Goal: Information Seeking & Learning: Learn about a topic

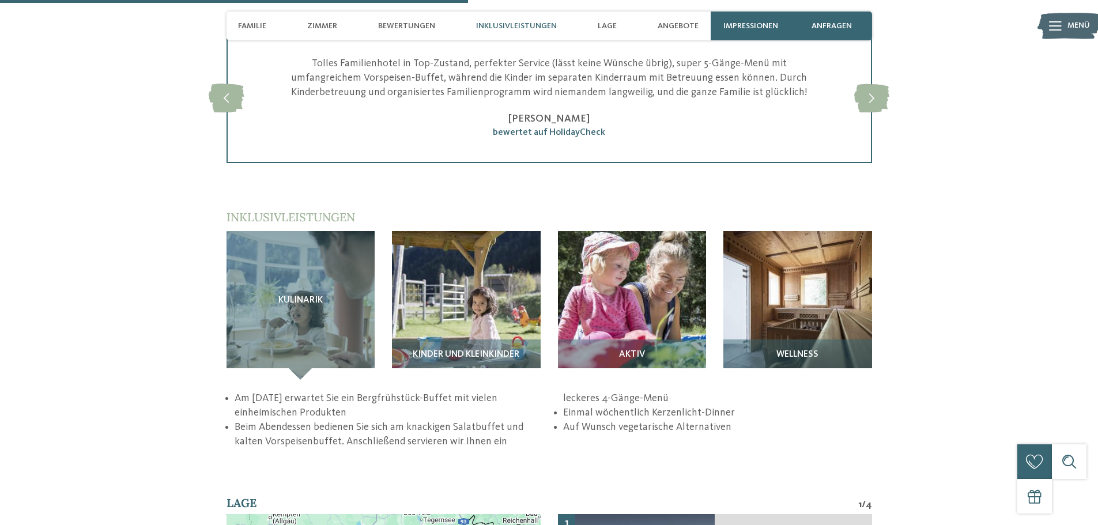
scroll to position [1614, 0]
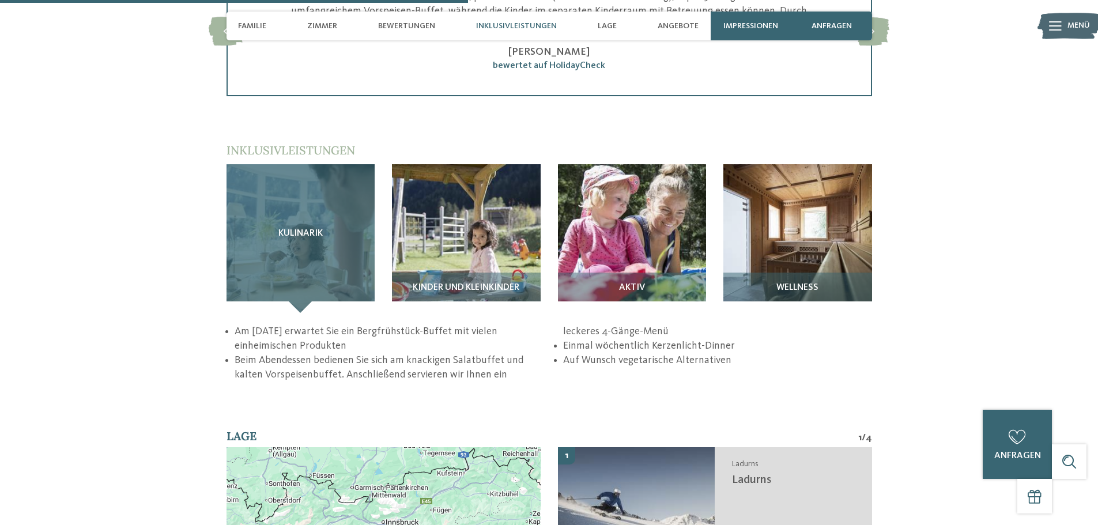
click at [298, 240] on div "Kulinarik" at bounding box center [301, 238] width 149 height 149
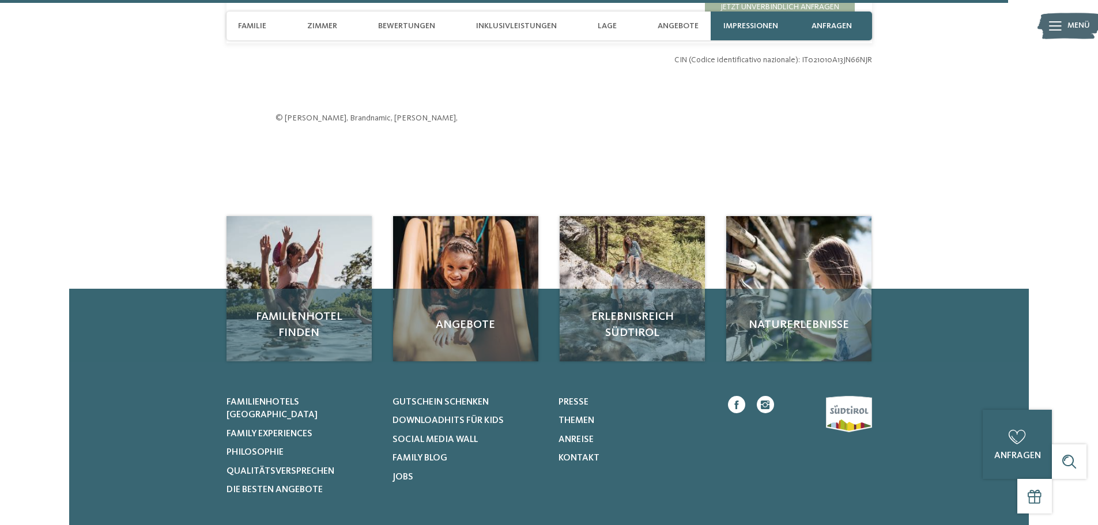
scroll to position [3632, 0]
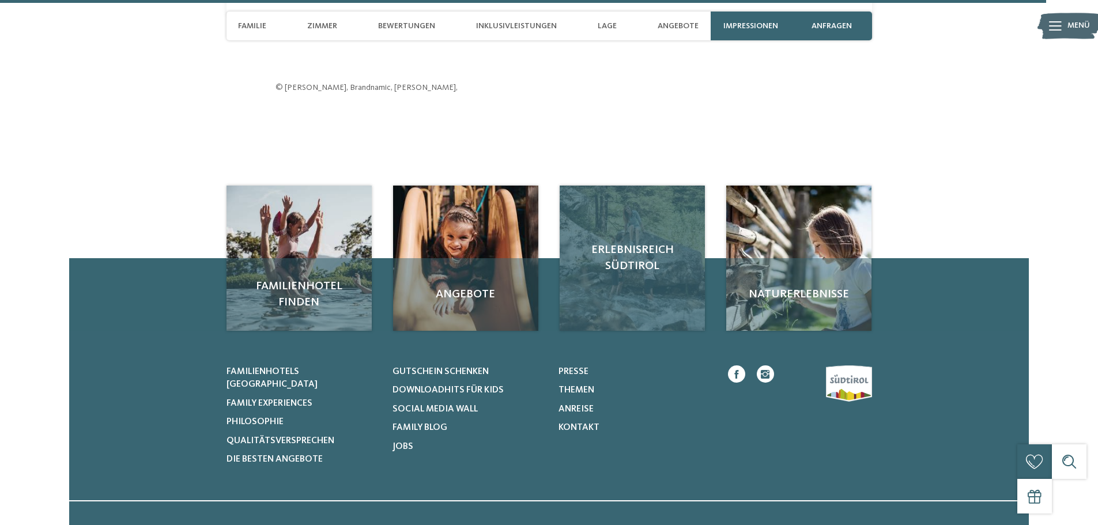
click at [596, 217] on div "Erlebnisreich Südtirol" at bounding box center [632, 258] width 145 height 145
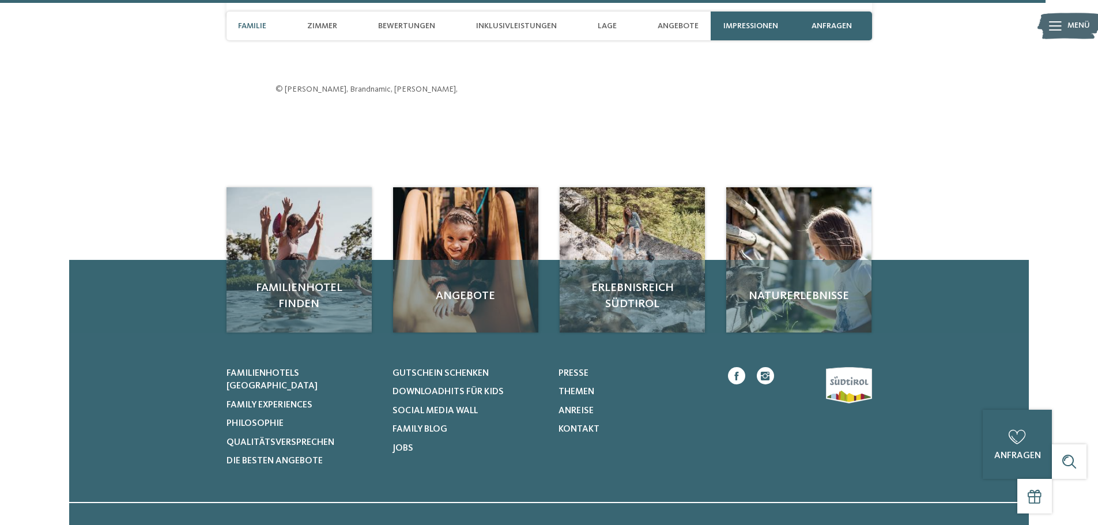
click at [255, 25] on span "Familie" at bounding box center [252, 26] width 28 height 10
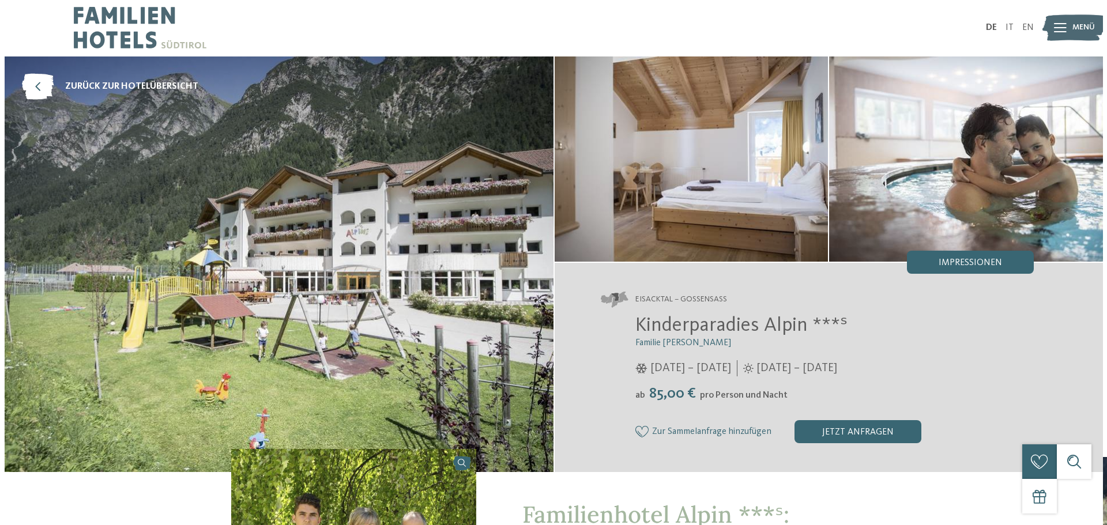
scroll to position [0, 0]
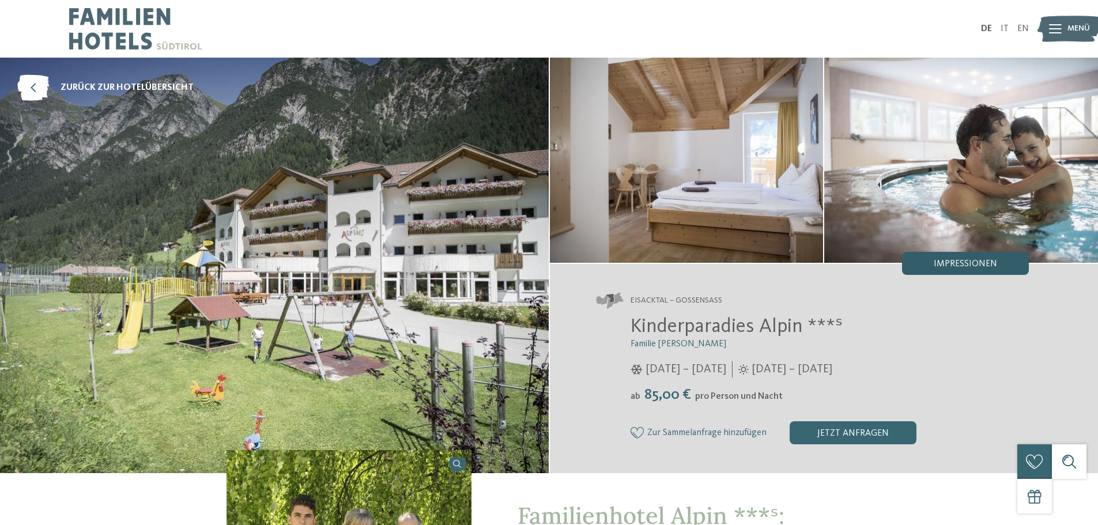
click at [971, 266] on span "Impressionen" at bounding box center [965, 263] width 63 height 9
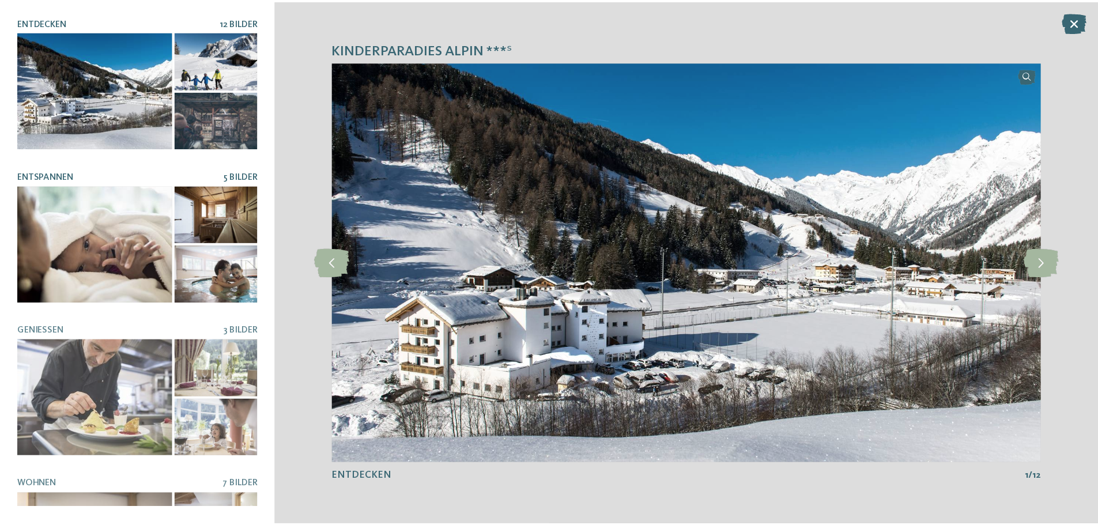
scroll to position [92, 0]
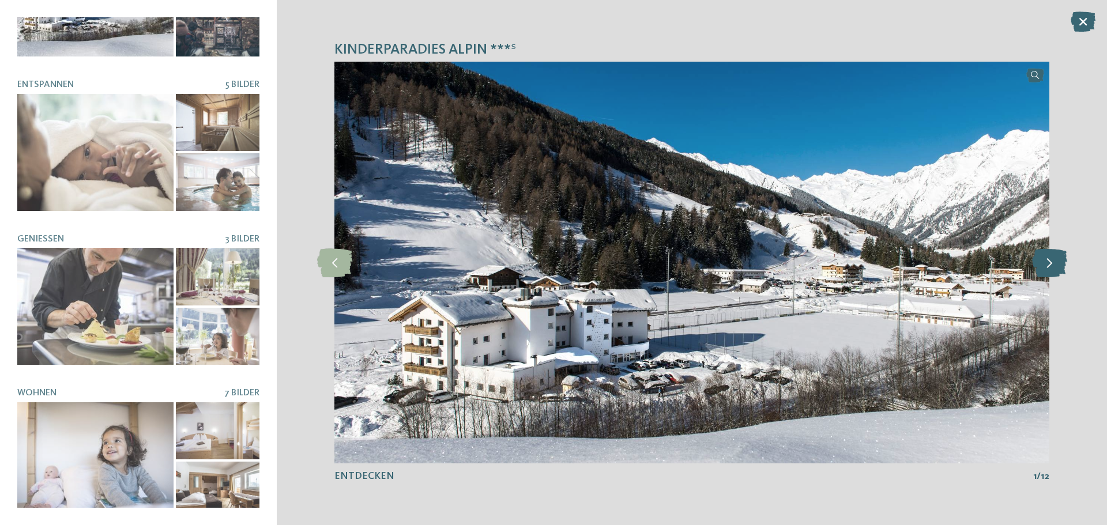
click at [1046, 263] on icon at bounding box center [1049, 262] width 35 height 29
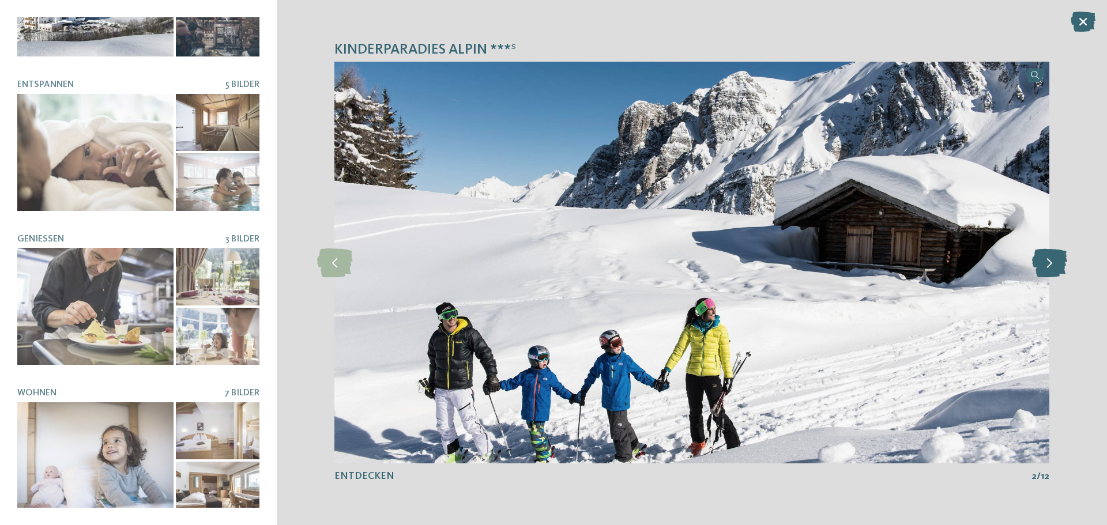
click at [1046, 263] on icon at bounding box center [1049, 262] width 35 height 29
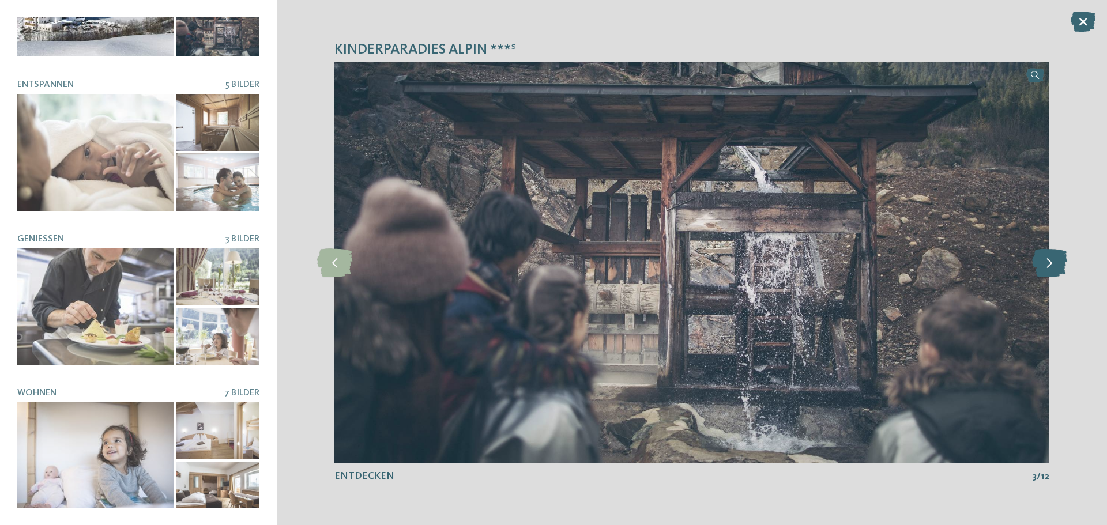
click at [1046, 263] on icon at bounding box center [1049, 262] width 35 height 29
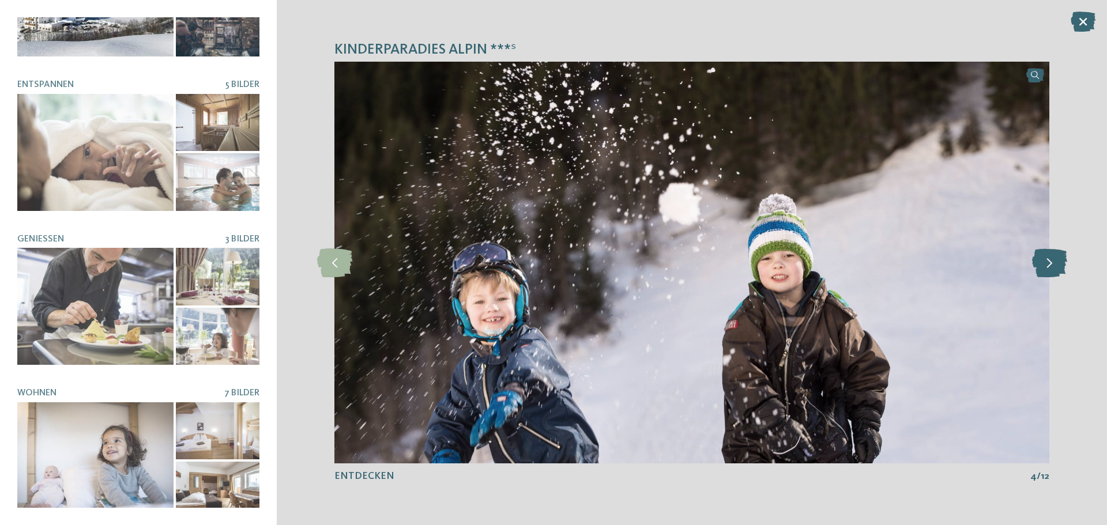
click at [1046, 263] on icon at bounding box center [1049, 262] width 35 height 29
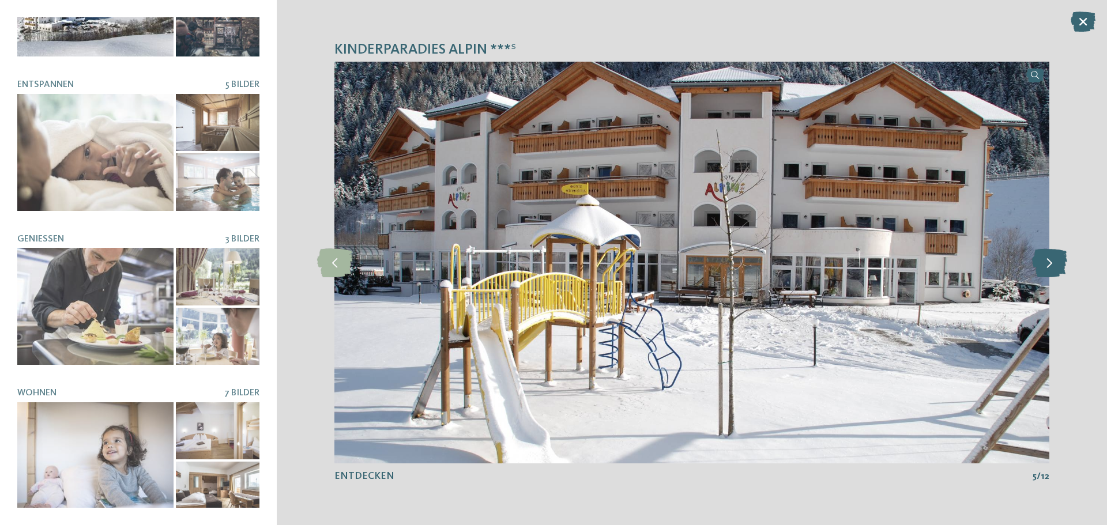
click at [1046, 263] on icon at bounding box center [1049, 262] width 35 height 29
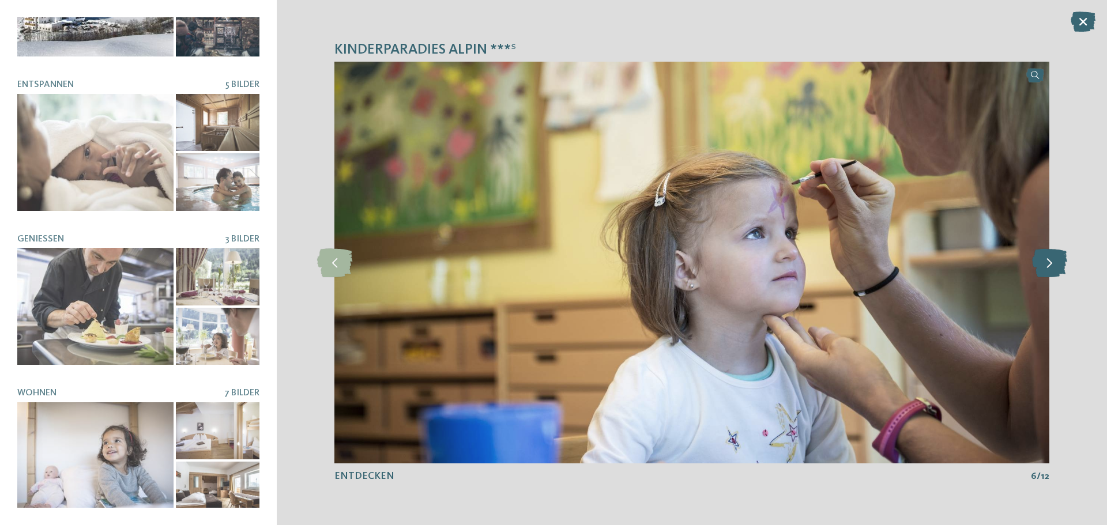
click at [1046, 263] on icon at bounding box center [1049, 262] width 35 height 29
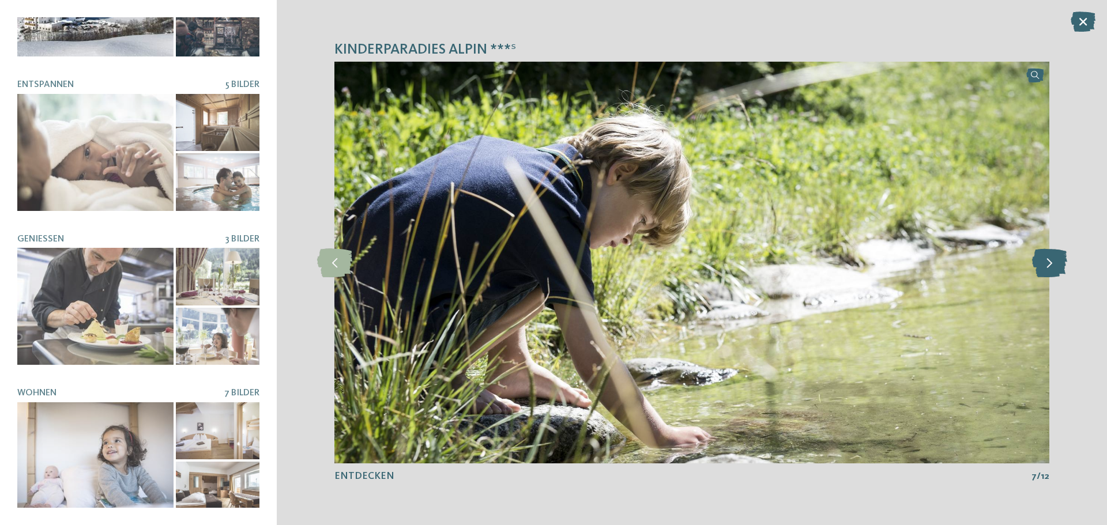
click at [1046, 263] on icon at bounding box center [1049, 262] width 35 height 29
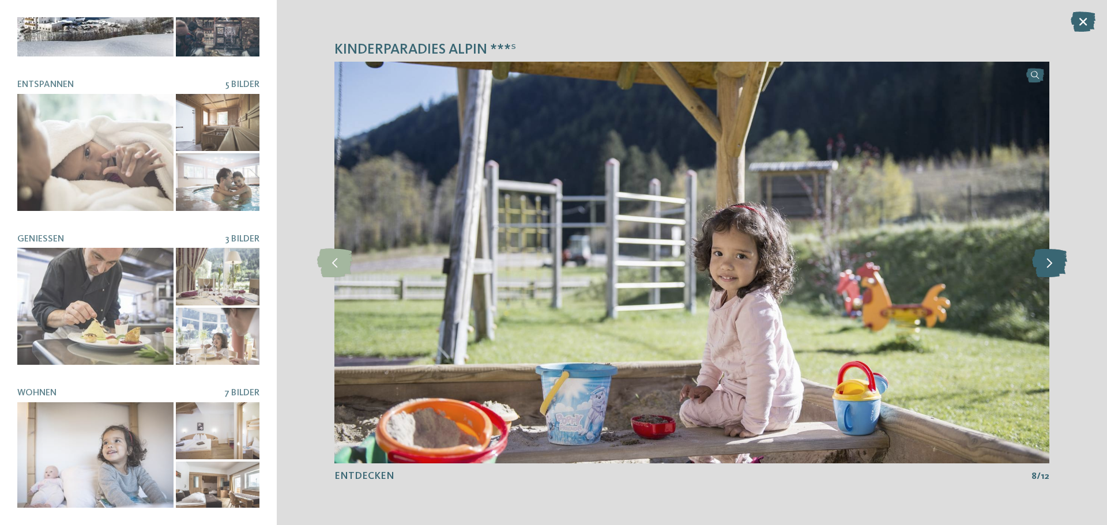
click at [1046, 263] on icon at bounding box center [1049, 262] width 35 height 29
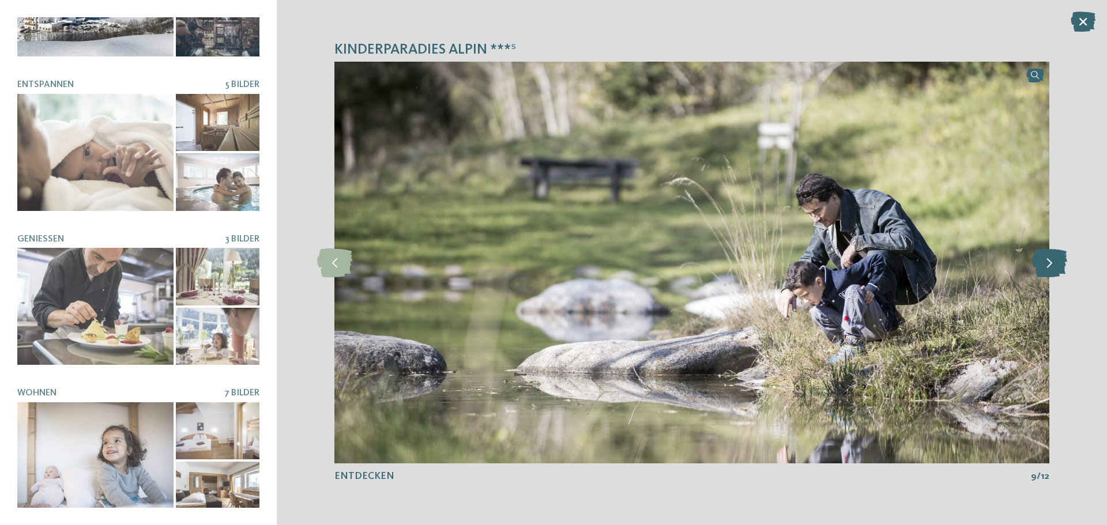
click at [1046, 265] on icon at bounding box center [1049, 262] width 35 height 29
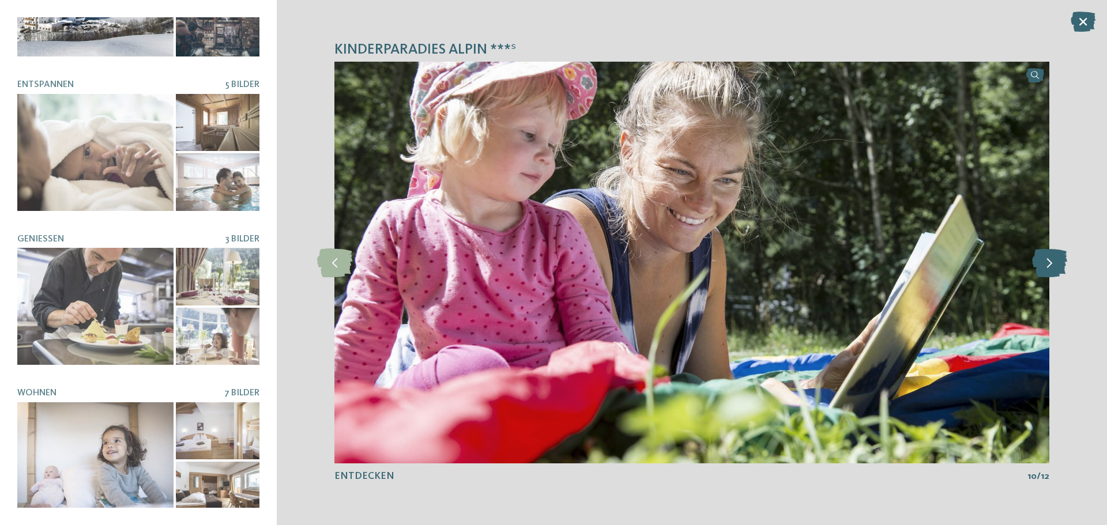
click at [1046, 265] on icon at bounding box center [1049, 262] width 35 height 29
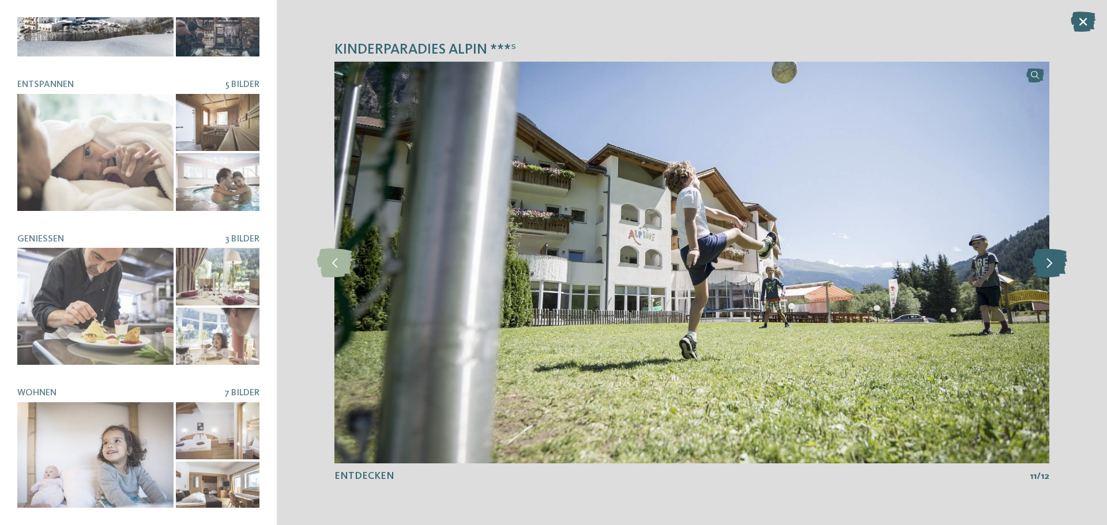
click at [1046, 265] on icon at bounding box center [1049, 262] width 35 height 29
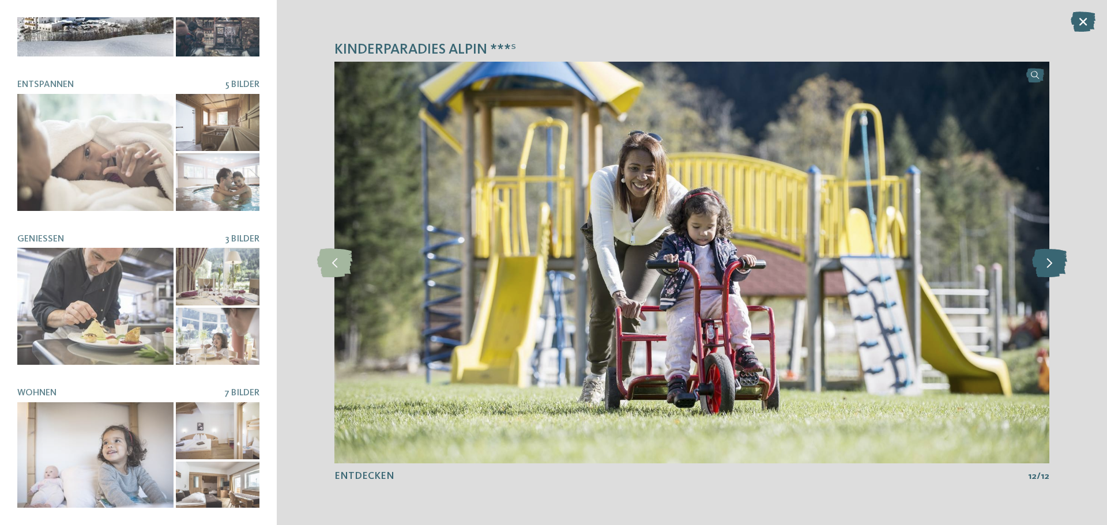
click at [1046, 265] on icon at bounding box center [1049, 262] width 35 height 29
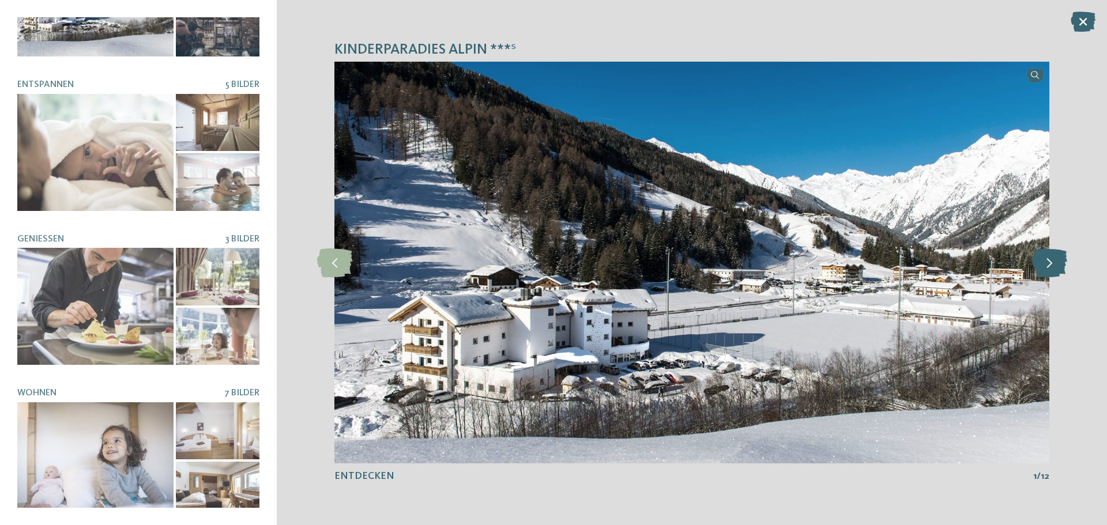
click at [1046, 265] on icon at bounding box center [1049, 262] width 35 height 29
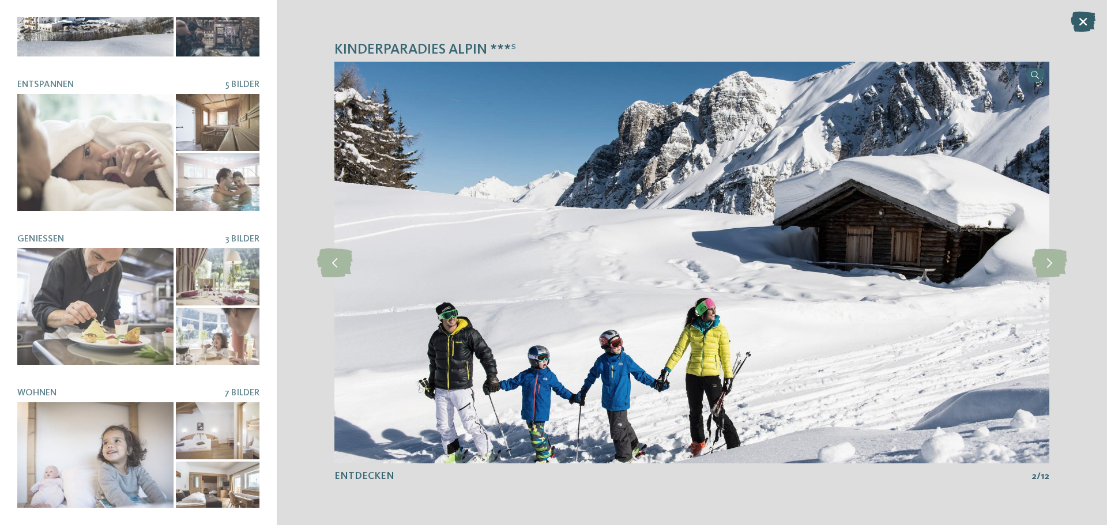
click at [1081, 16] on icon at bounding box center [1083, 22] width 25 height 20
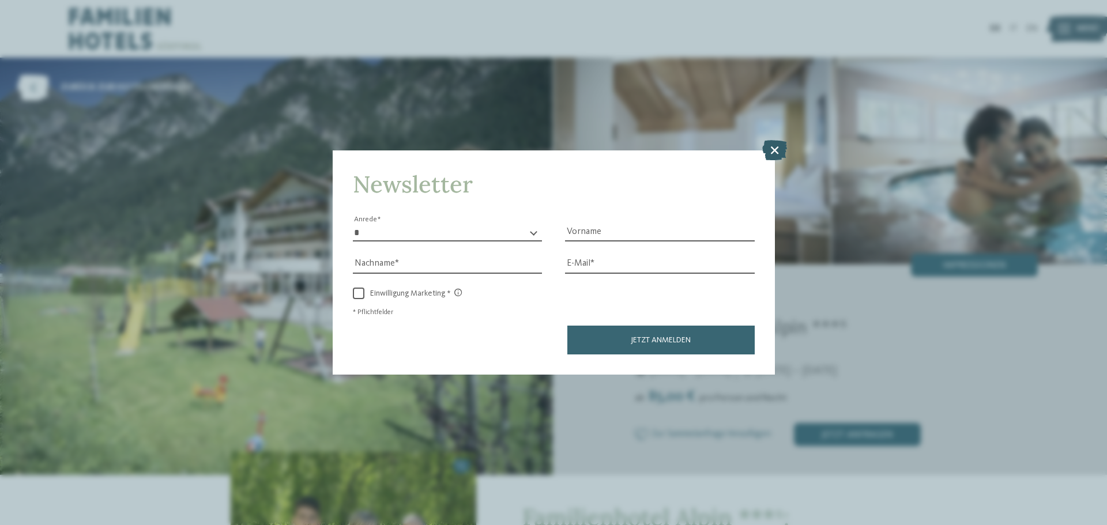
click at [774, 149] on icon at bounding box center [774, 150] width 25 height 20
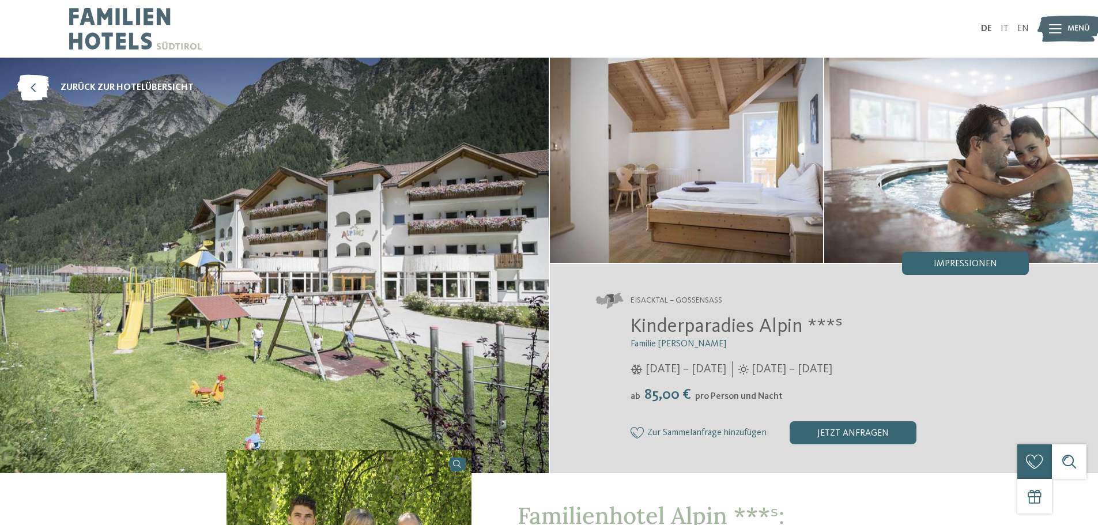
click at [1052, 26] on icon at bounding box center [1055, 28] width 13 height 9
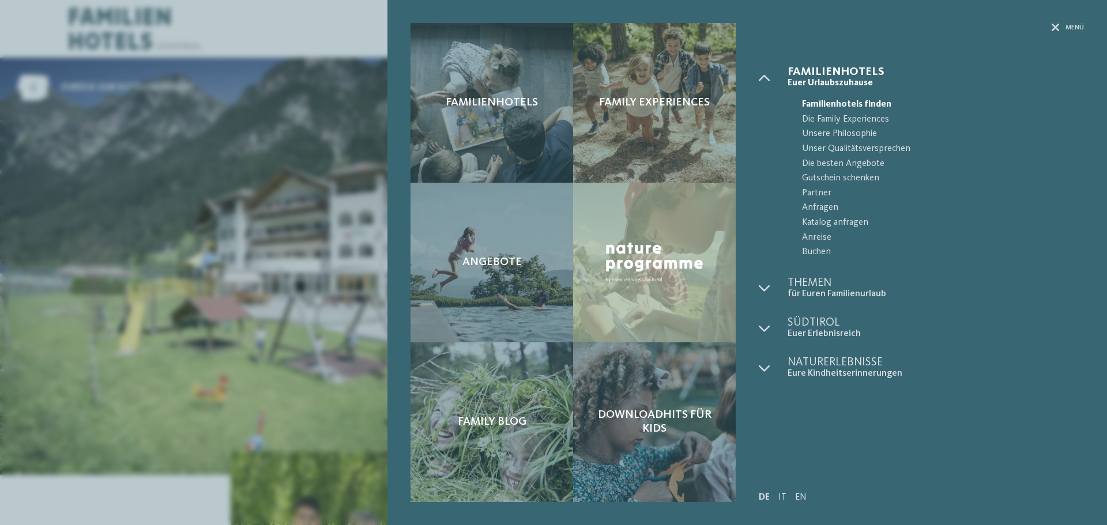
click at [92, 353] on div "Familienhotels Family Experiences Angebote" at bounding box center [553, 262] width 1107 height 525
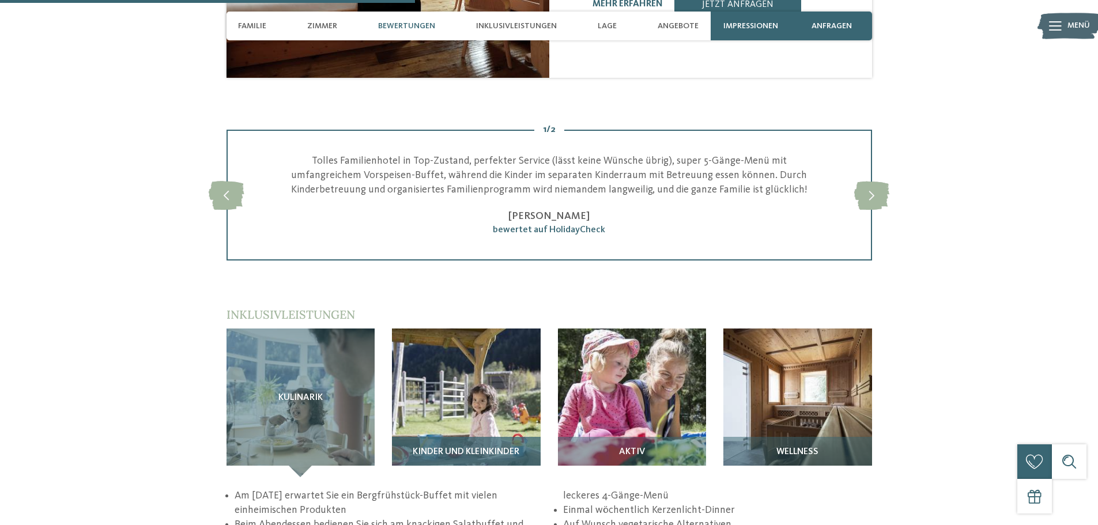
scroll to position [1614, 0]
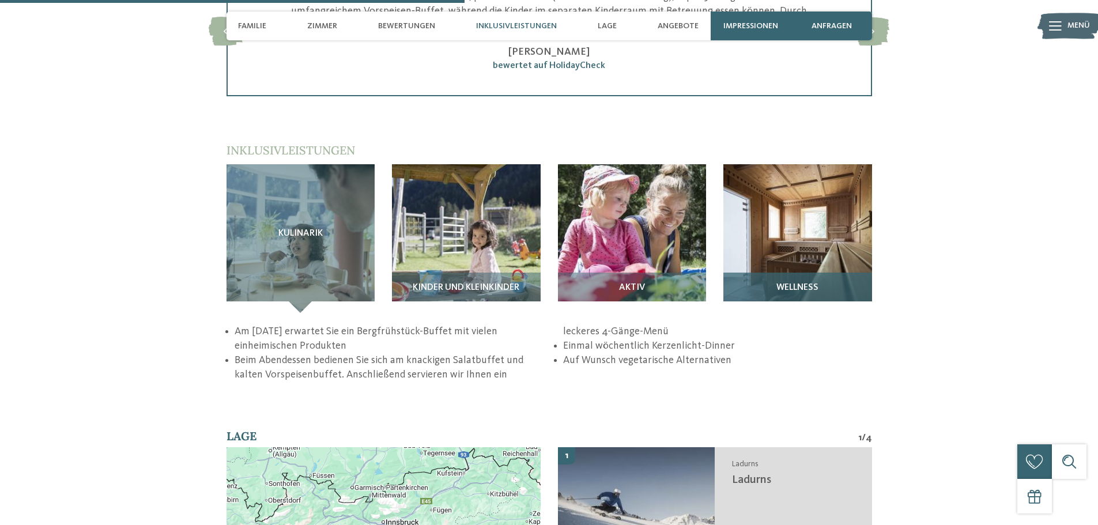
click at [803, 219] on img at bounding box center [798, 238] width 149 height 149
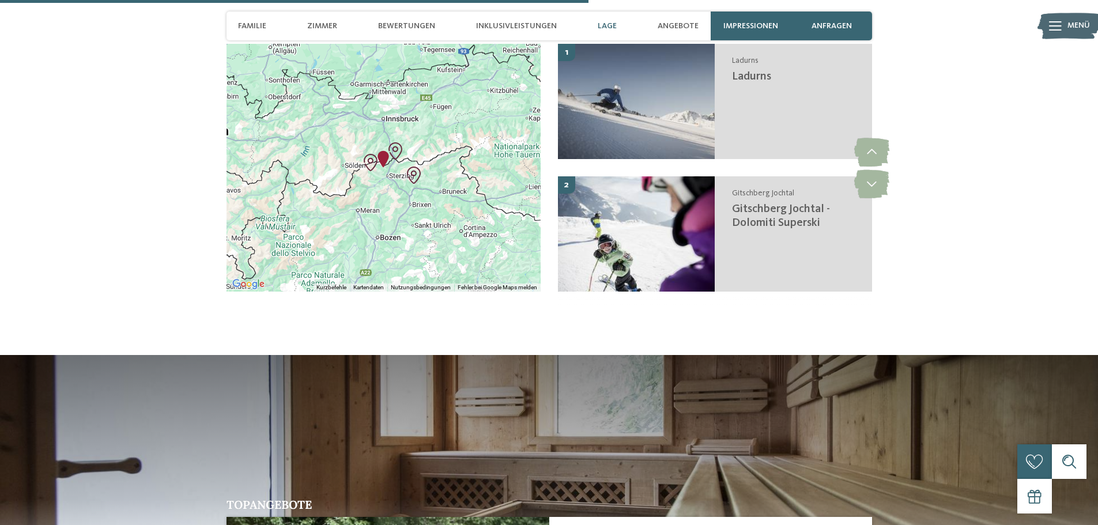
scroll to position [2306, 0]
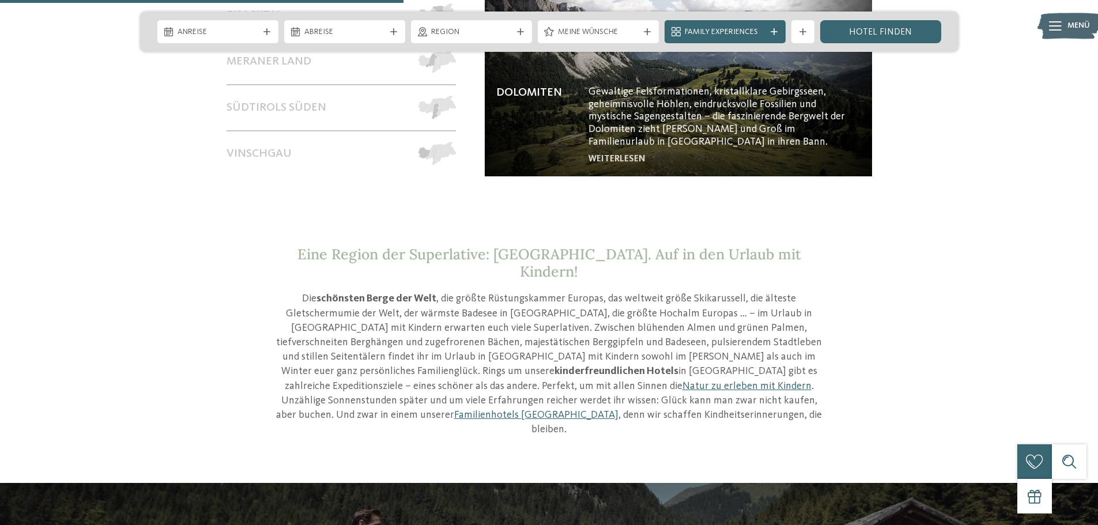
scroll to position [865, 0]
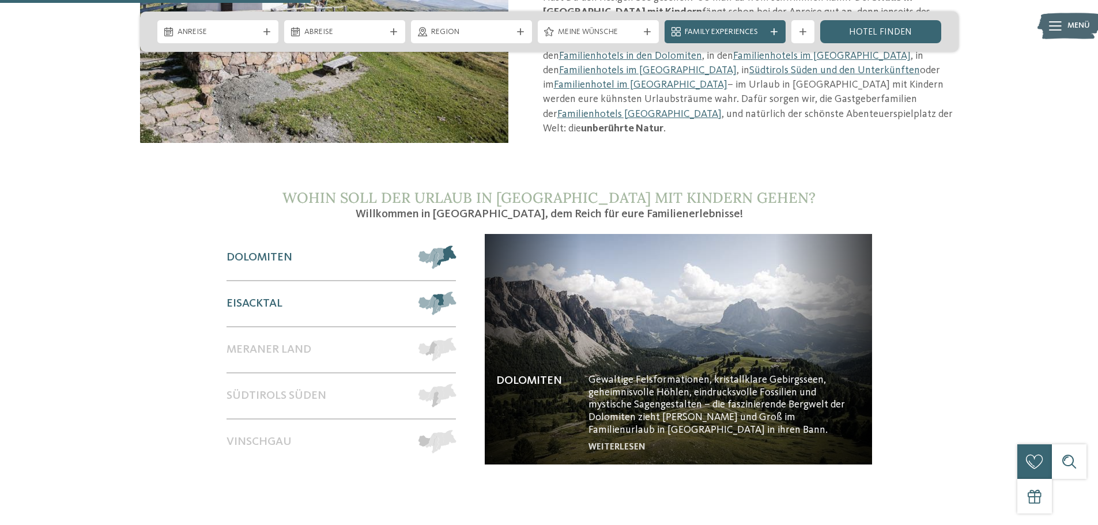
click at [257, 297] on span "Eisacktal" at bounding box center [255, 304] width 56 height 14
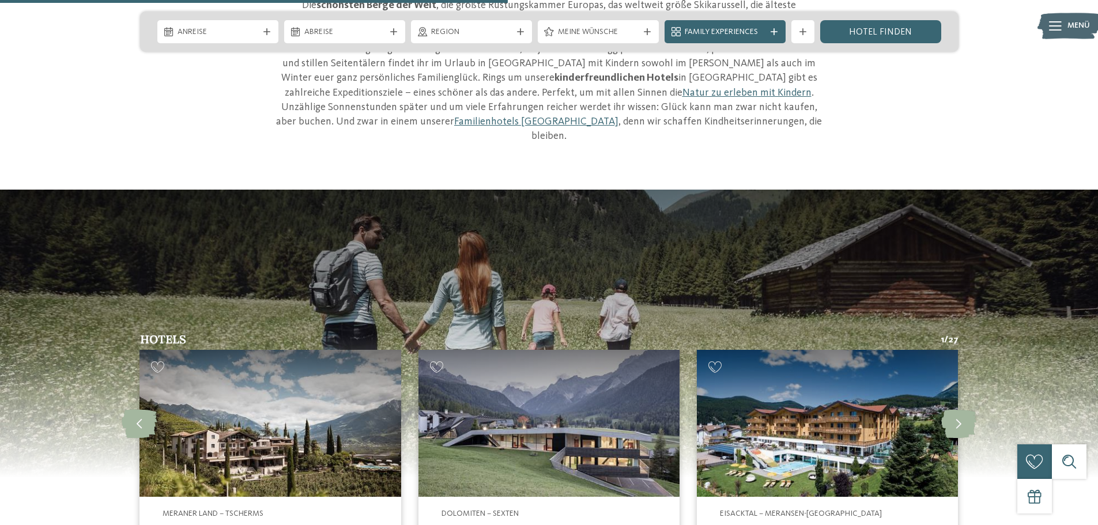
scroll to position [1557, 0]
